Goal: Information Seeking & Learning: Learn about a topic

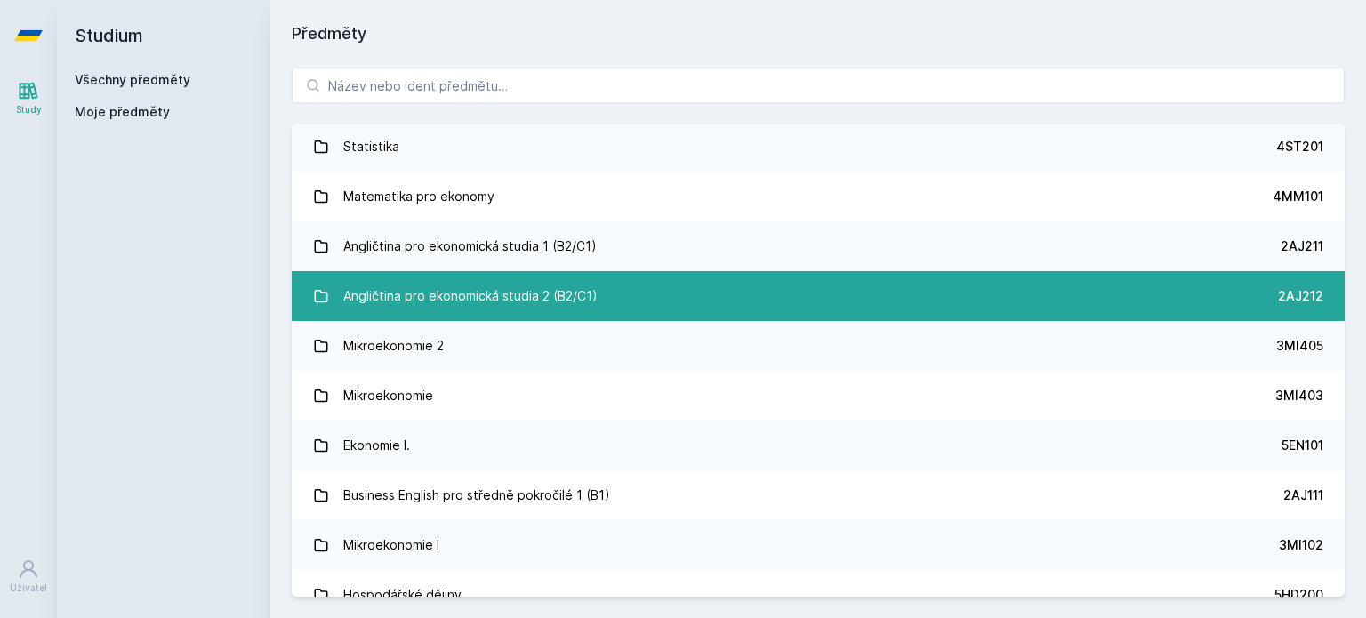
scroll to position [53, 0]
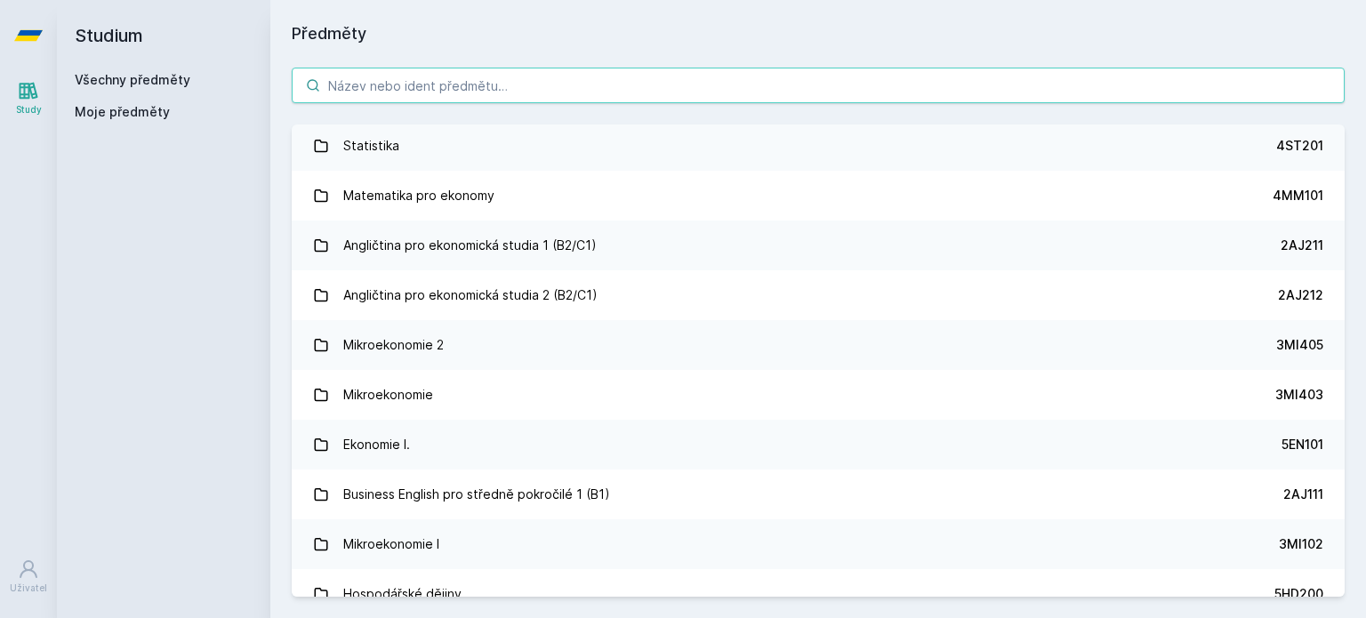
click at [550, 74] on input "search" at bounding box center [818, 86] width 1053 height 36
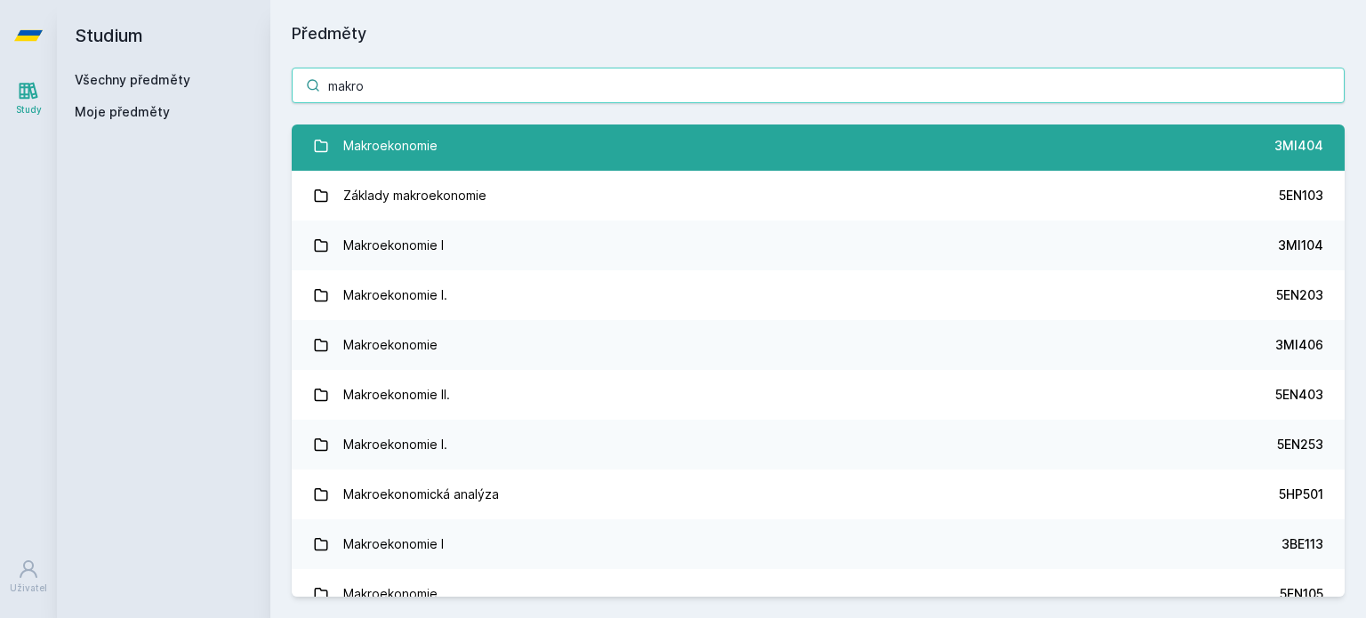
scroll to position [0, 0]
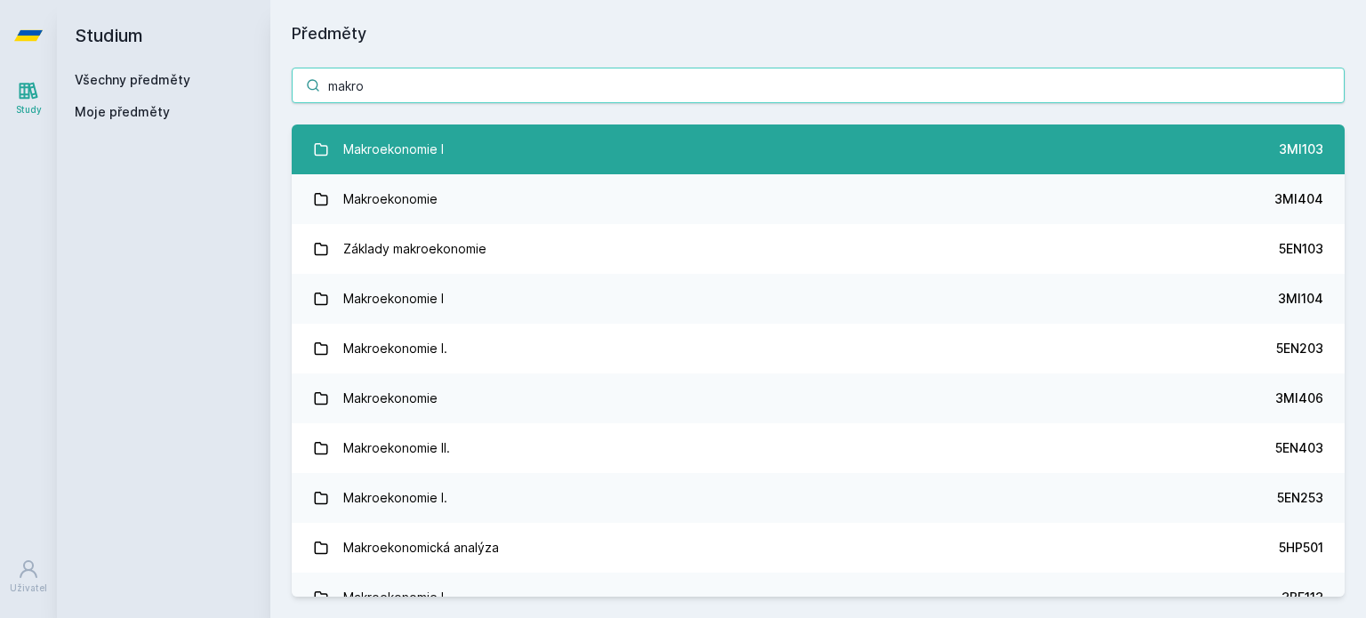
type input "makro"
click at [573, 146] on link "Makroekonomie I 3MI103" at bounding box center [818, 149] width 1053 height 50
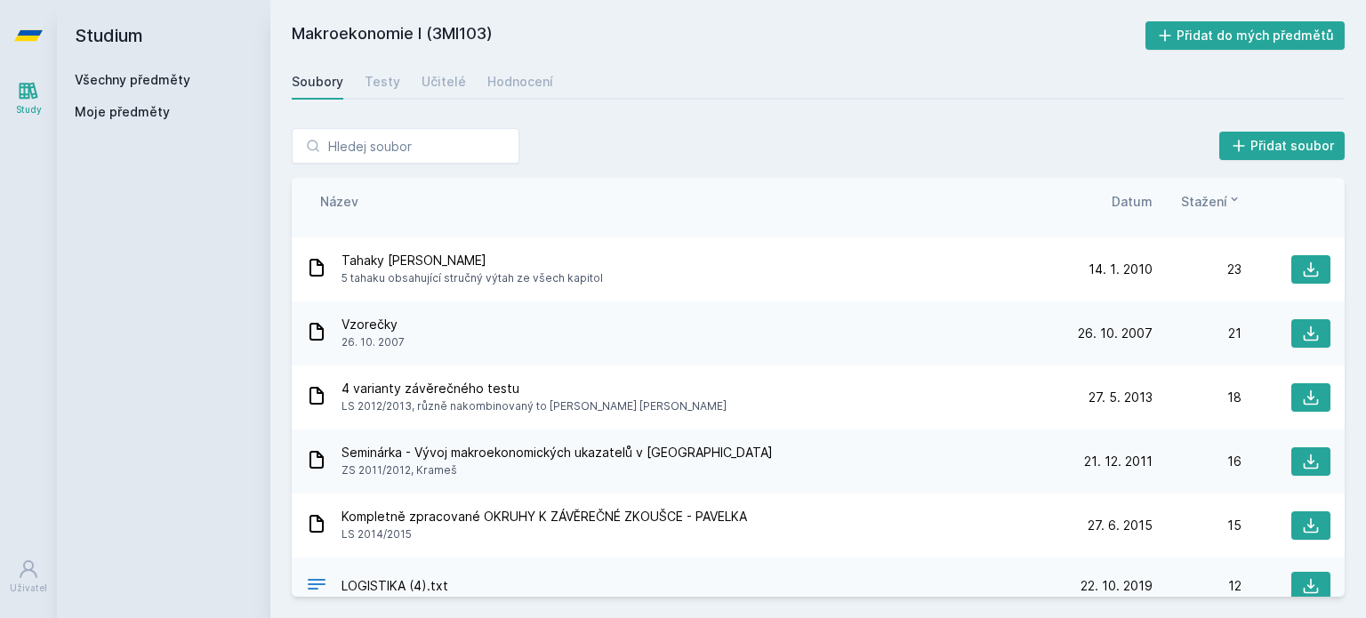
scroll to position [924, 0]
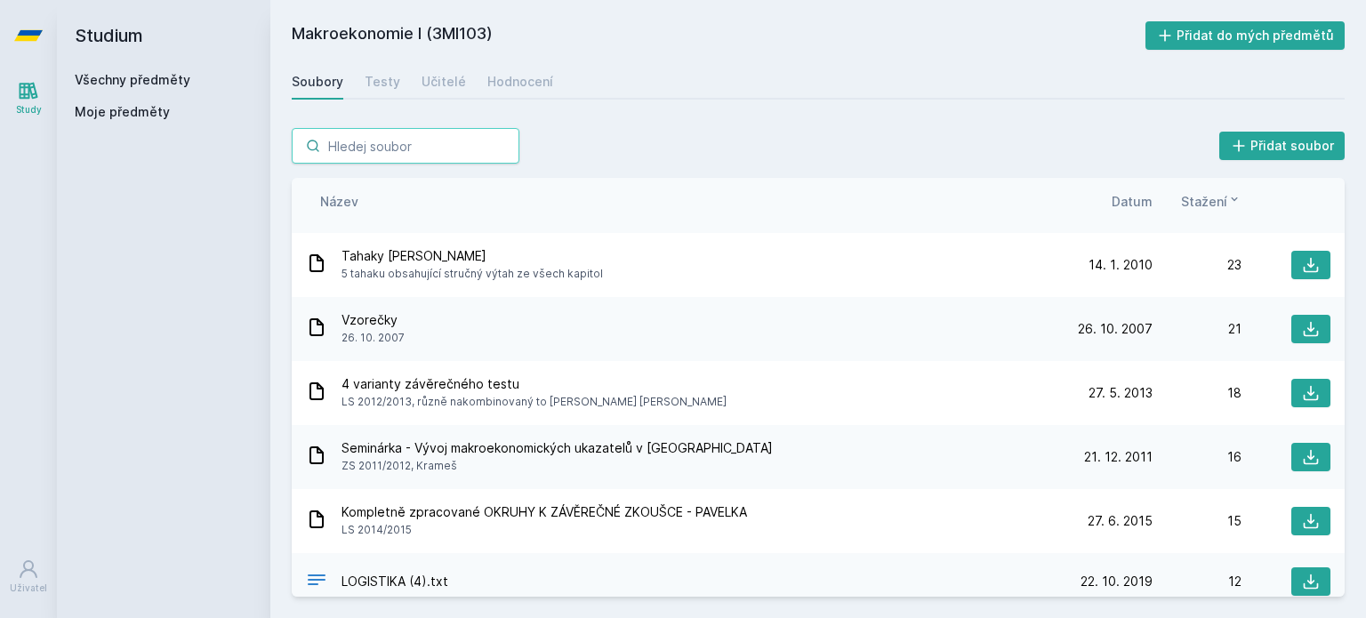
click at [499, 138] on input "search" at bounding box center [406, 146] width 228 height 36
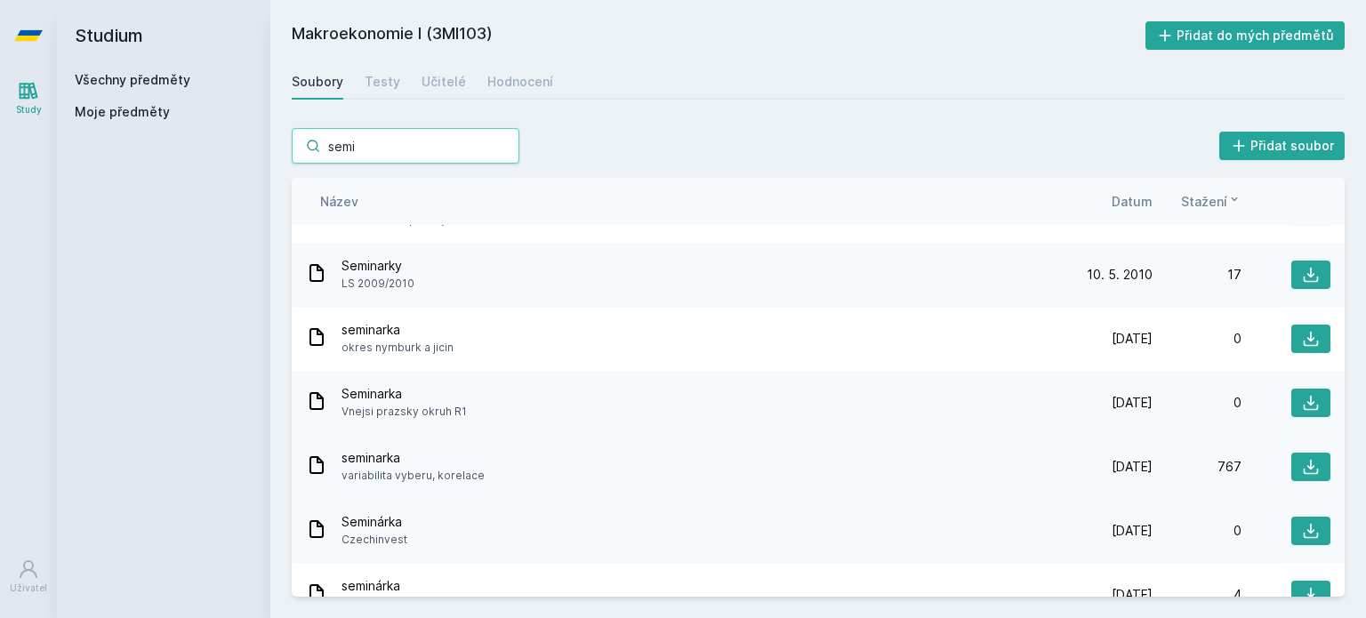
scroll to position [60, 0]
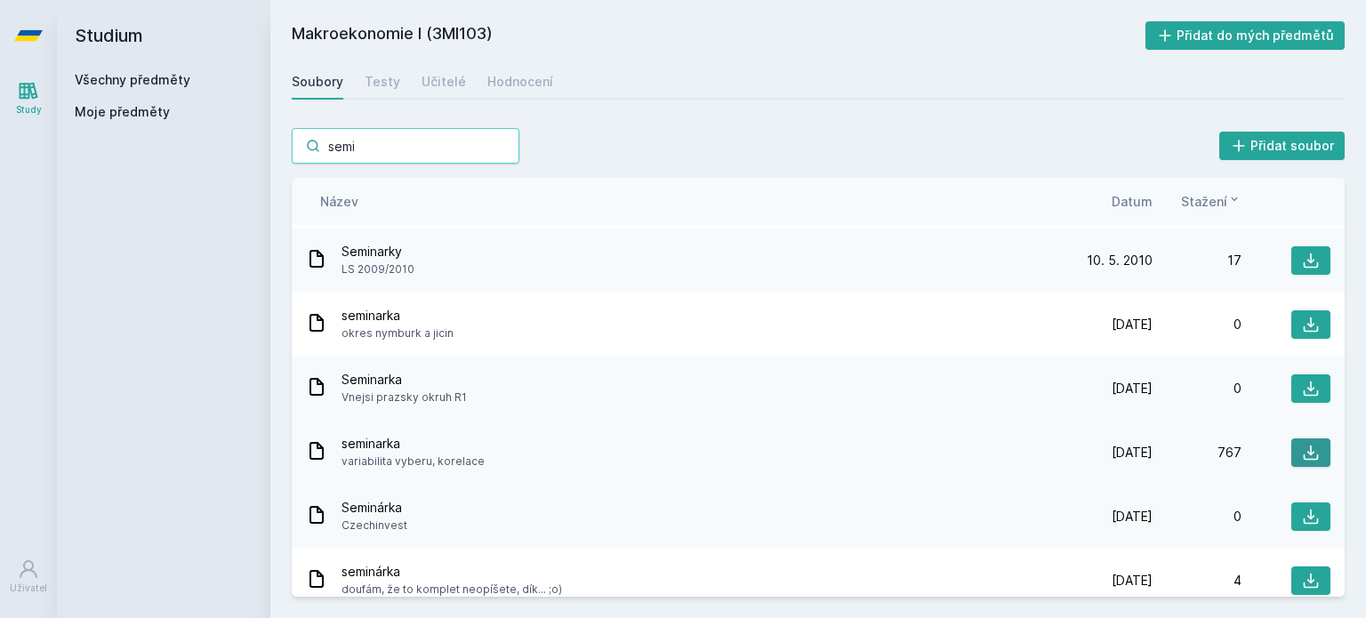
type input "semi"
click at [1304, 458] on icon at bounding box center [1311, 453] width 15 height 15
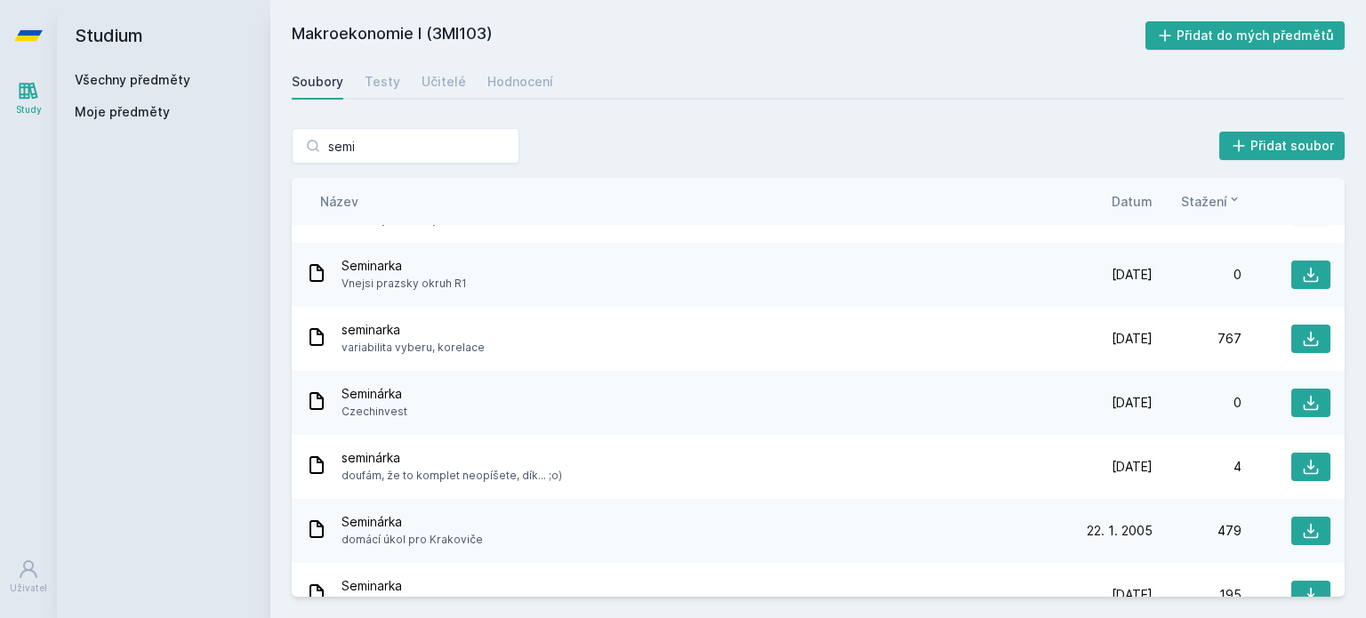
scroll to position [219, 0]
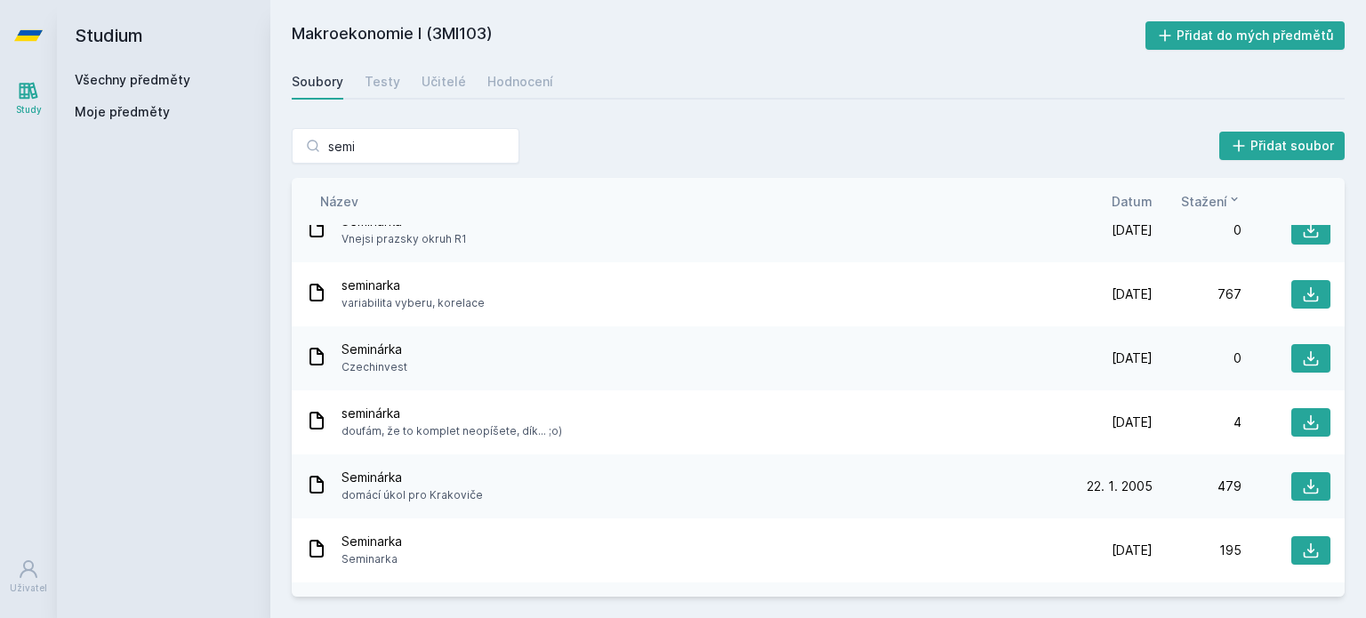
click at [159, 79] on link "Všechny předměty" at bounding box center [133, 79] width 116 height 15
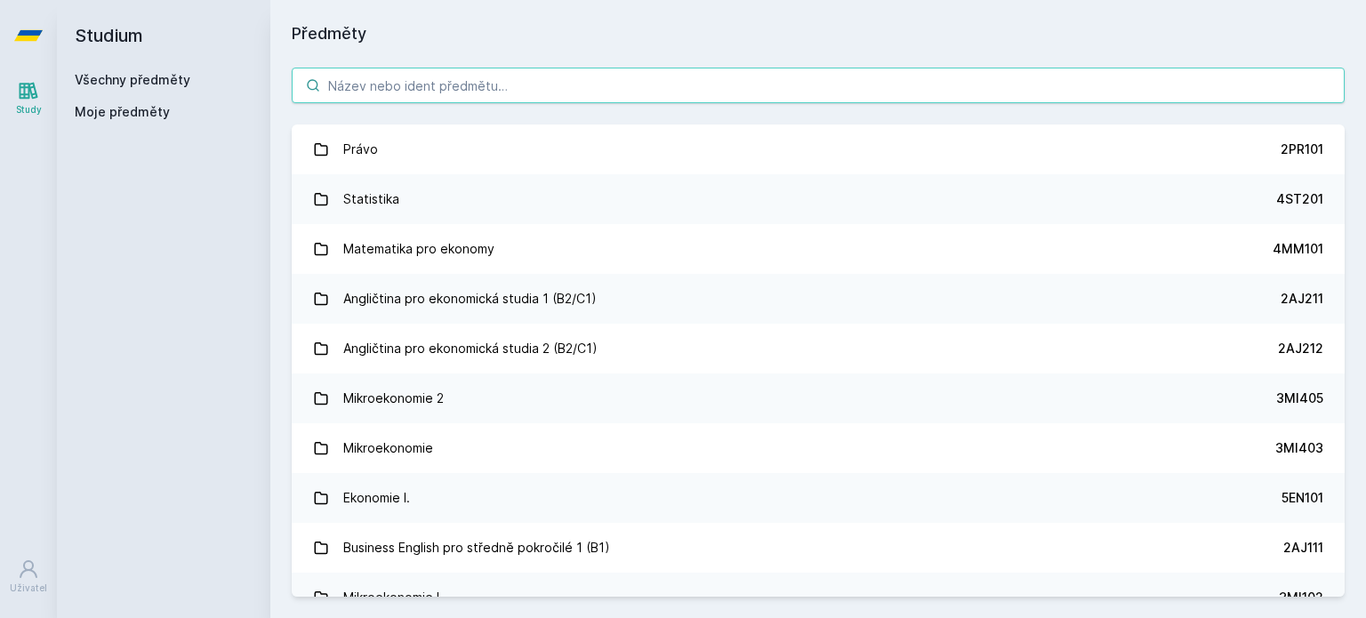
click at [432, 69] on input "search" at bounding box center [818, 86] width 1053 height 36
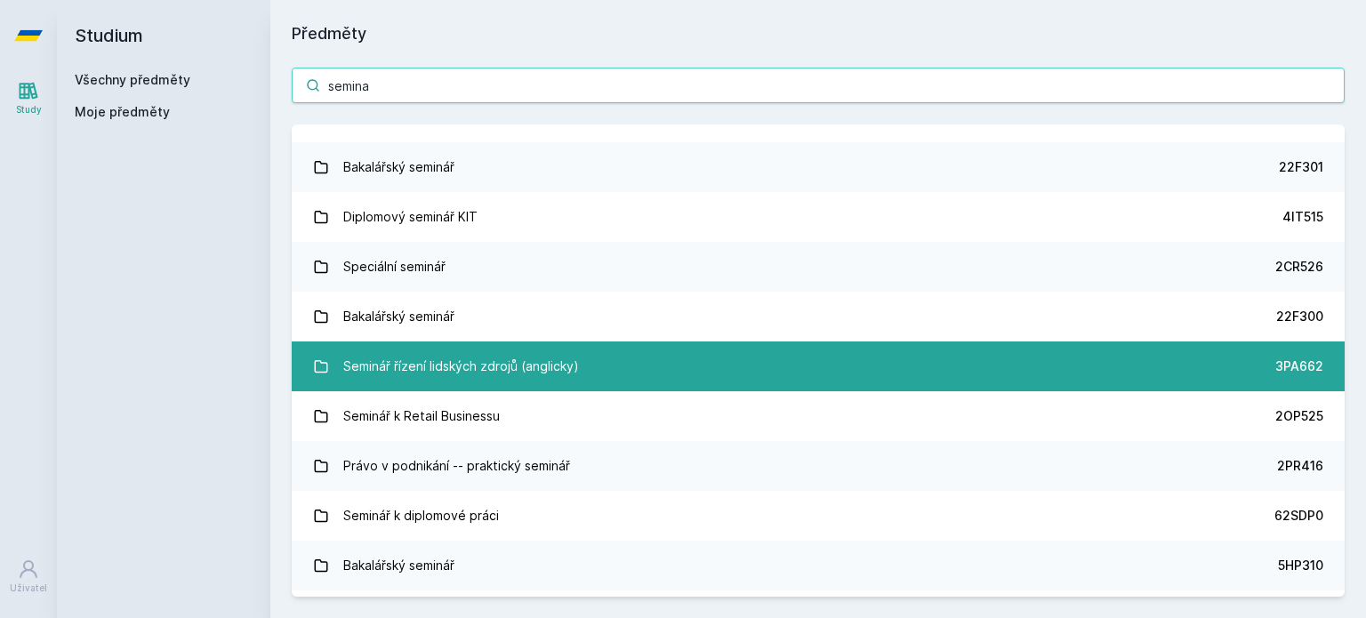
scroll to position [35, 0]
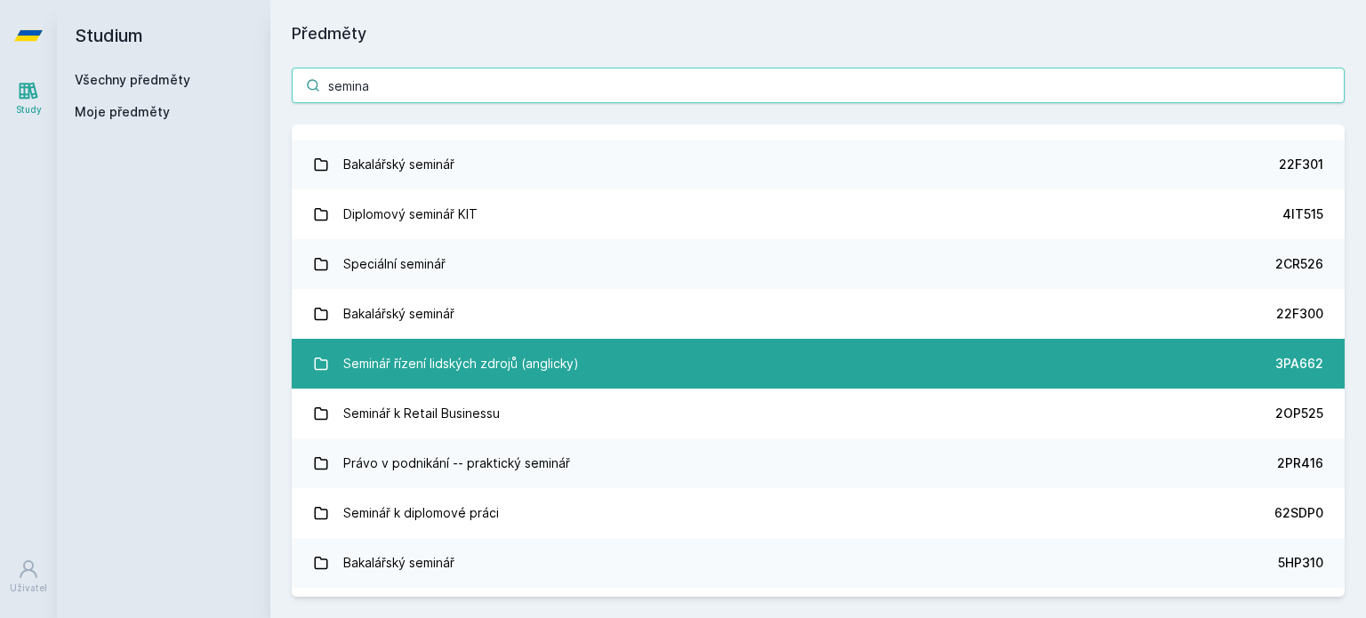
type input "semina"
click at [476, 383] on link "Seminář řízení lidských zdrojů (anglicky) 3PA662" at bounding box center [818, 364] width 1053 height 50
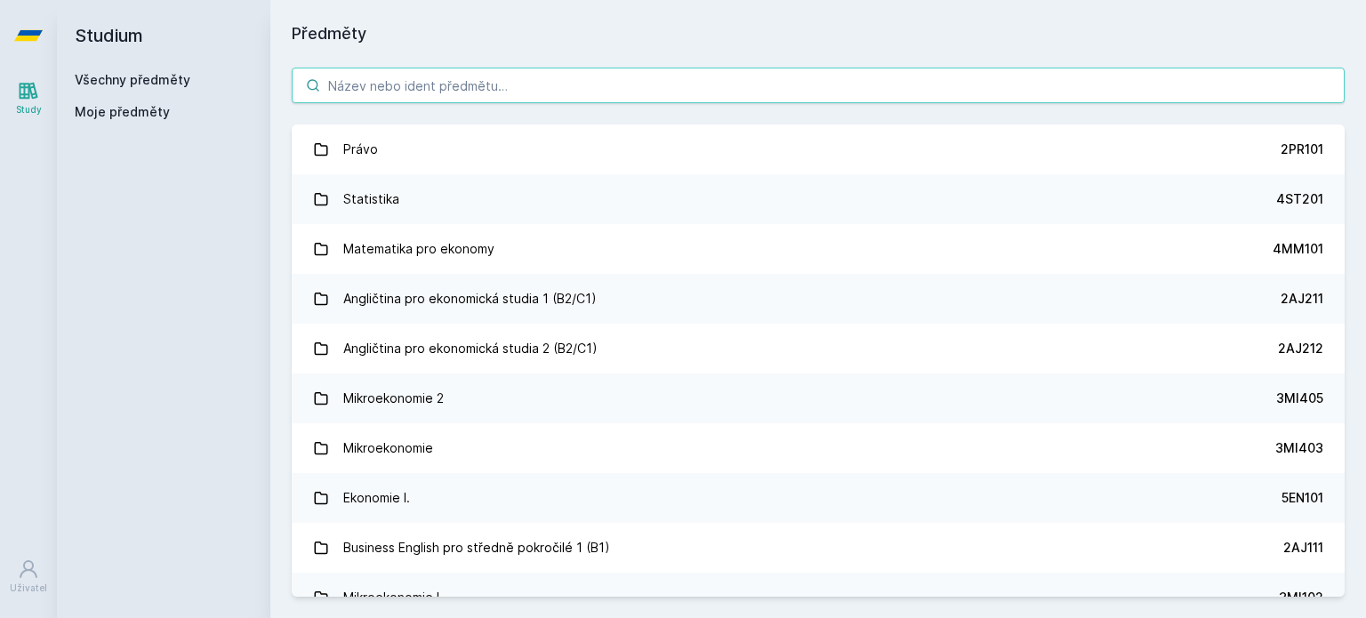
click at [580, 75] on input "search" at bounding box center [818, 86] width 1053 height 36
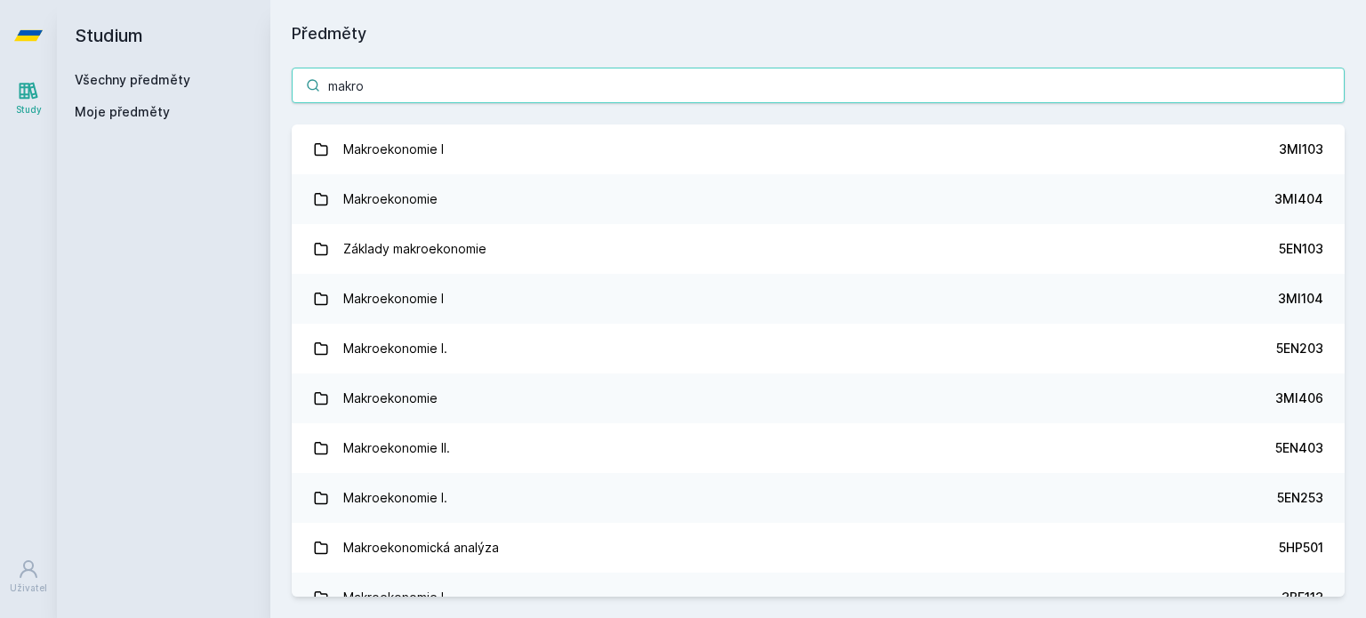
type input "makro"
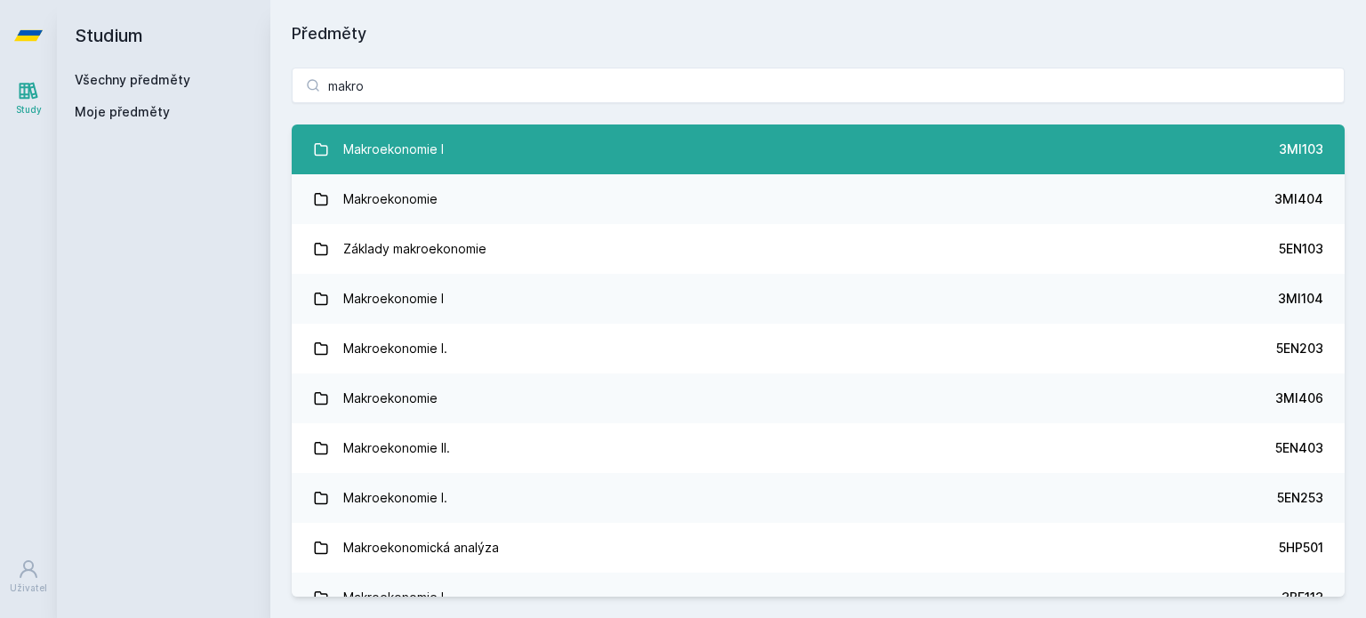
click at [616, 172] on link "Makroekonomie I 3MI103" at bounding box center [818, 149] width 1053 height 50
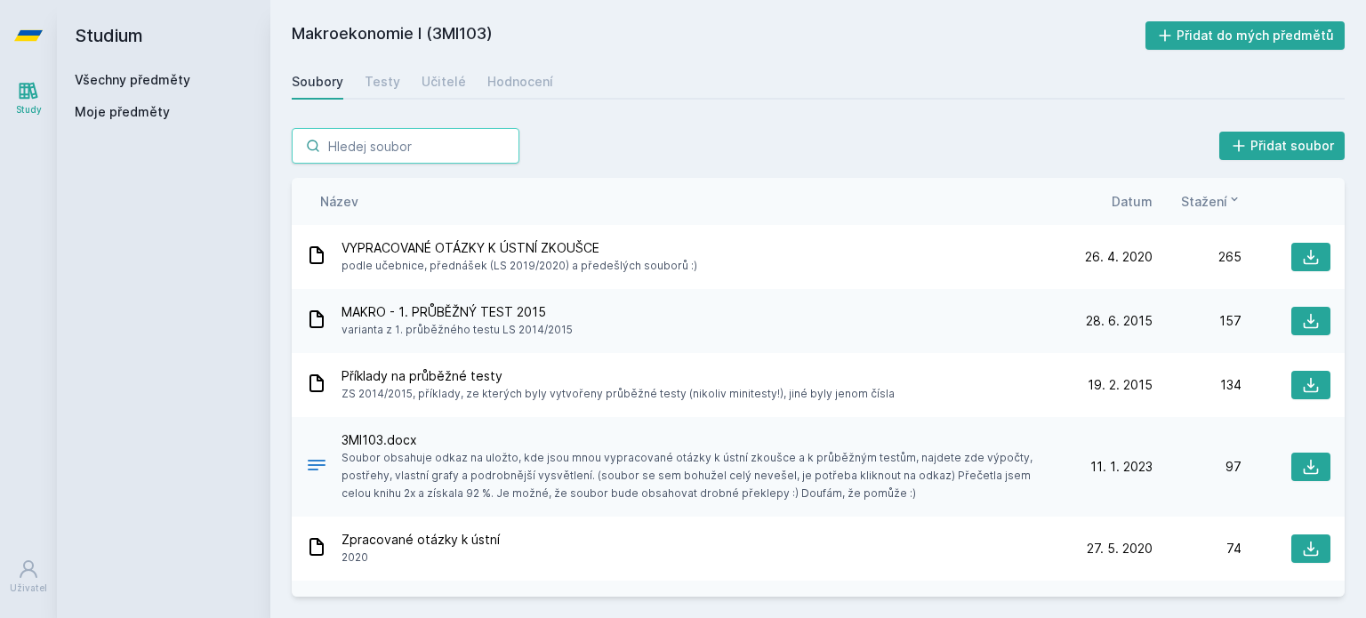
click at [388, 140] on input "search" at bounding box center [406, 146] width 228 height 36
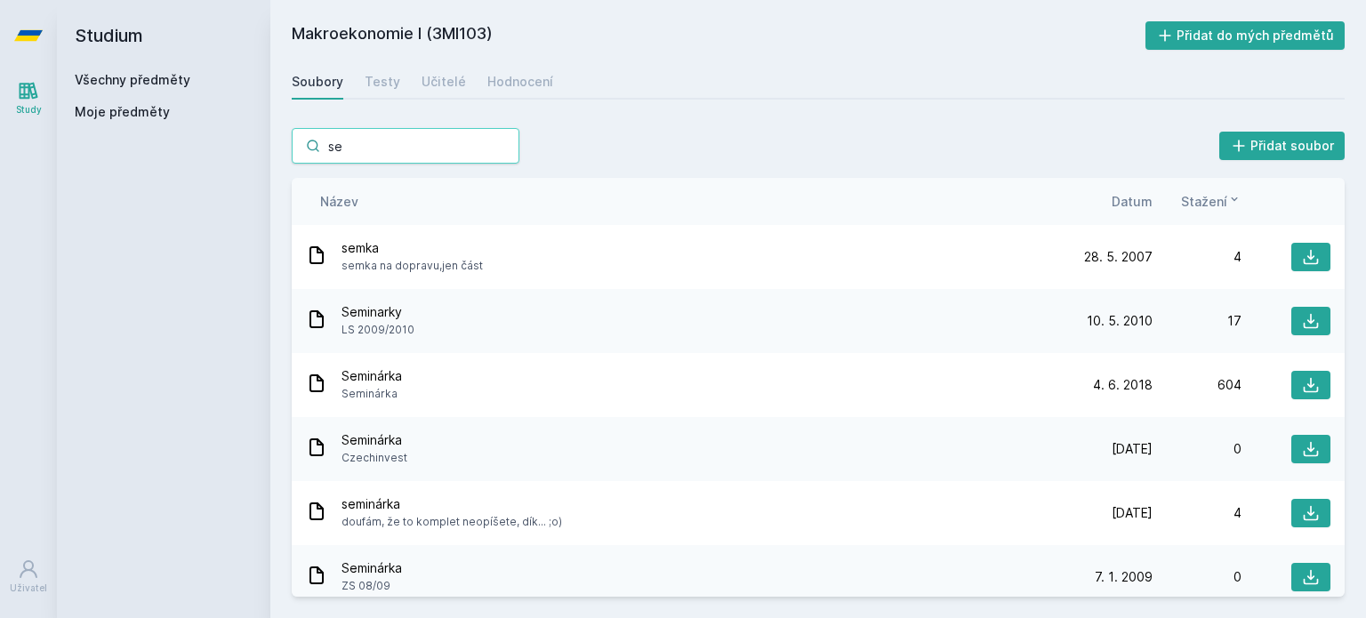
type input "s"
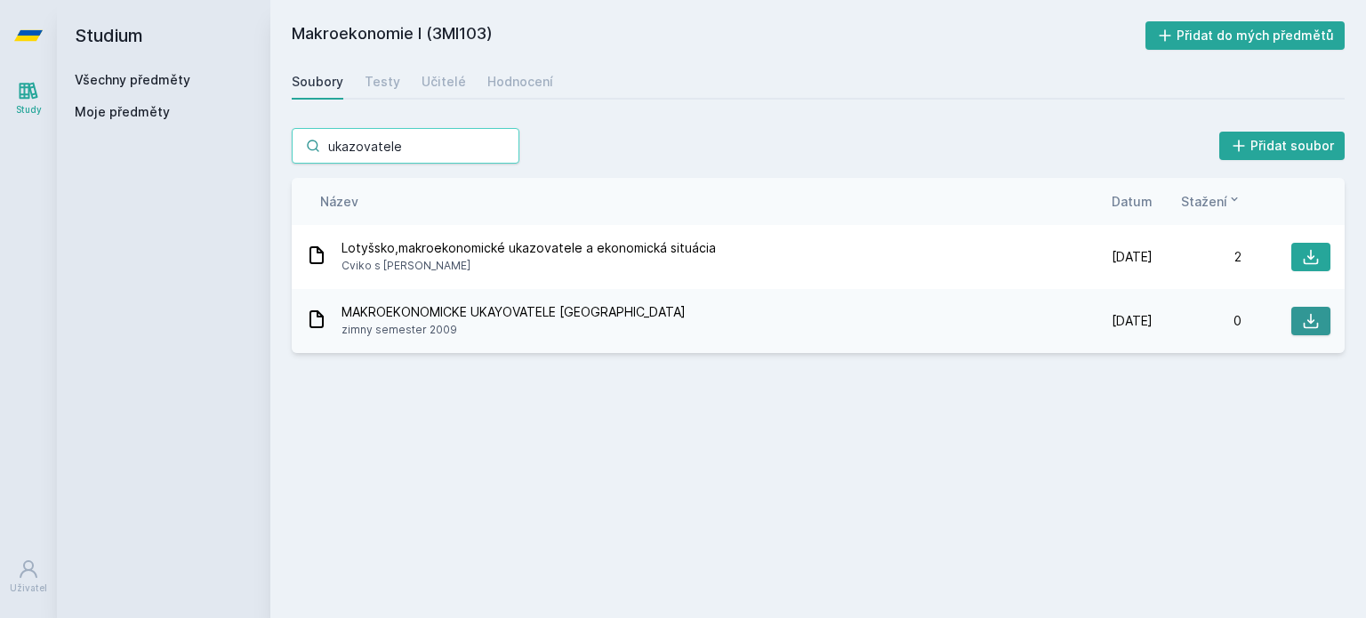
type input "ukazovatele"
click at [1323, 321] on button at bounding box center [1310, 321] width 39 height 28
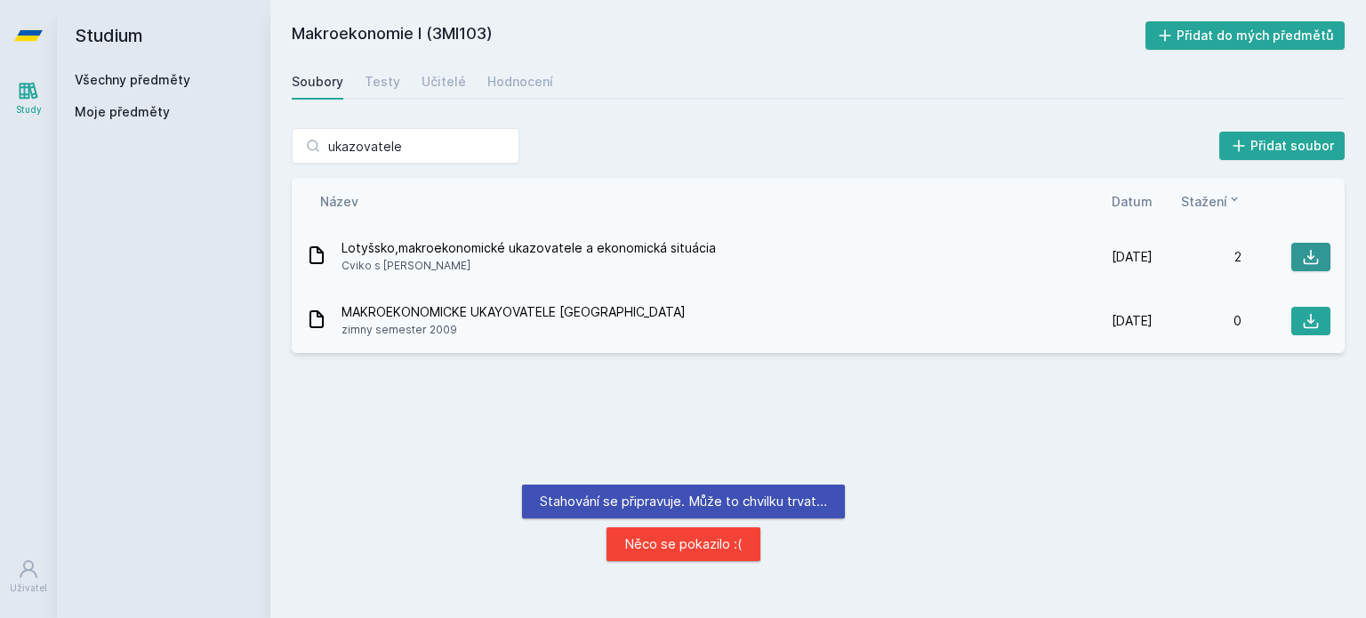
click at [1313, 257] on icon at bounding box center [1311, 257] width 15 height 15
